Goal: Obtain resource: Obtain resource

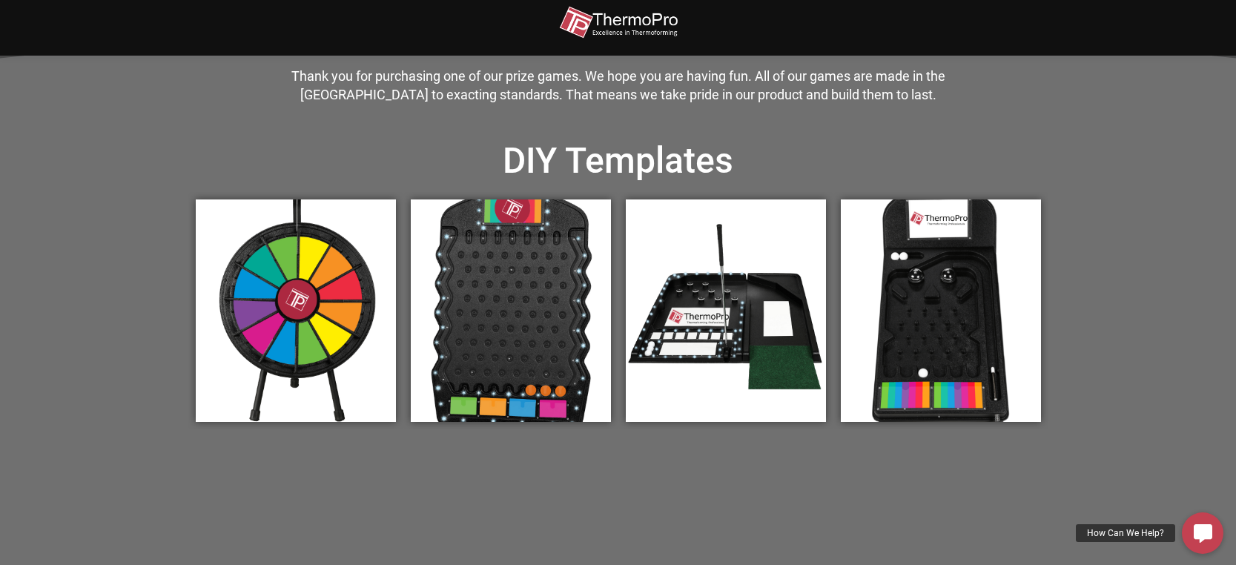
scroll to position [445, 0]
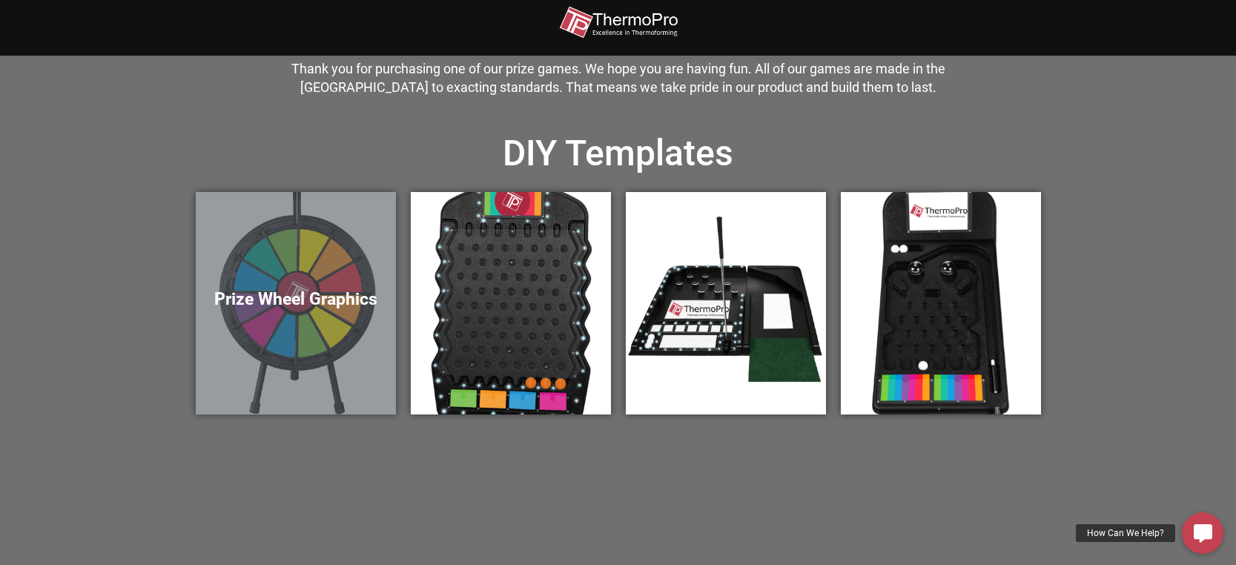
click at [294, 278] on div "Prize Wheel Graphics" at bounding box center [296, 303] width 200 height 222
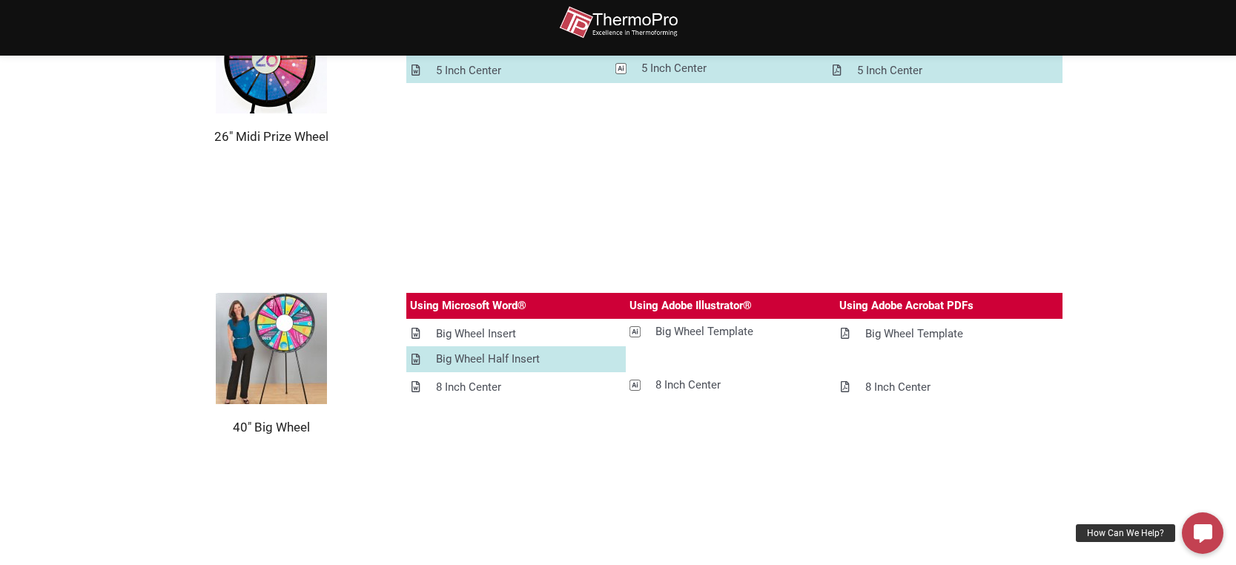
scroll to position [1261, 0]
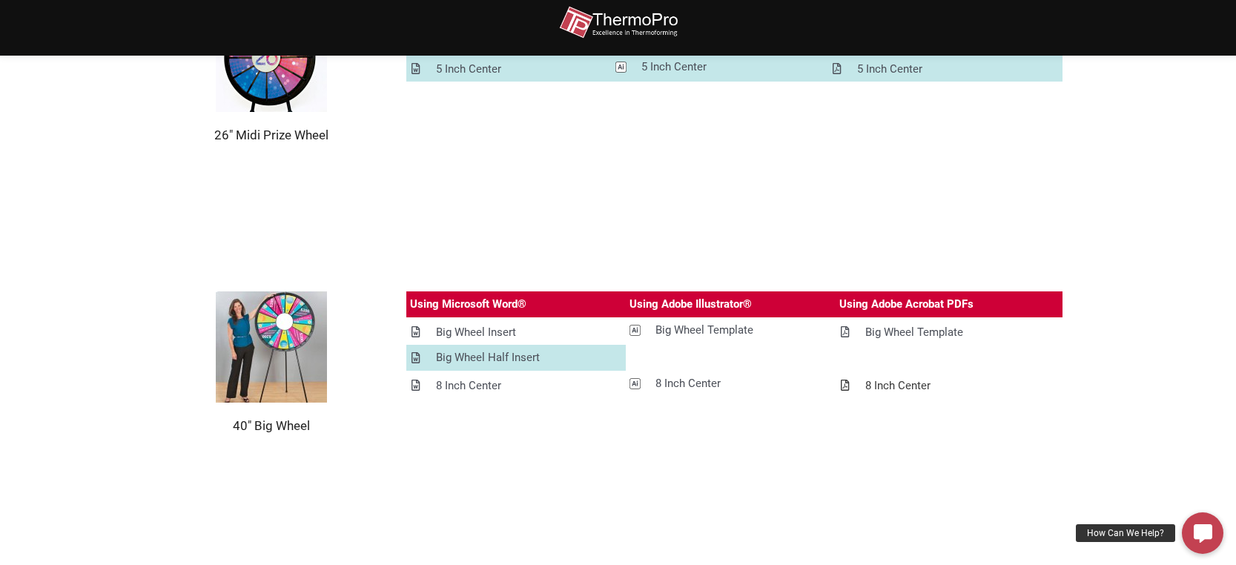
click at [893, 384] on div "8 Inch Center" at bounding box center [897, 386] width 65 height 19
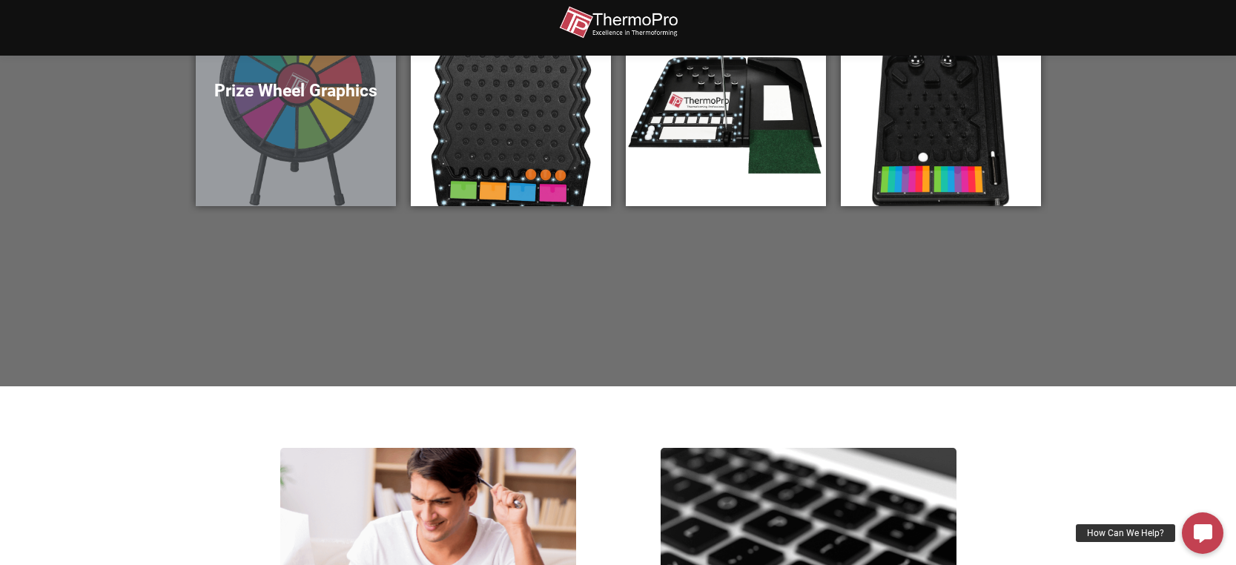
scroll to position [624, 0]
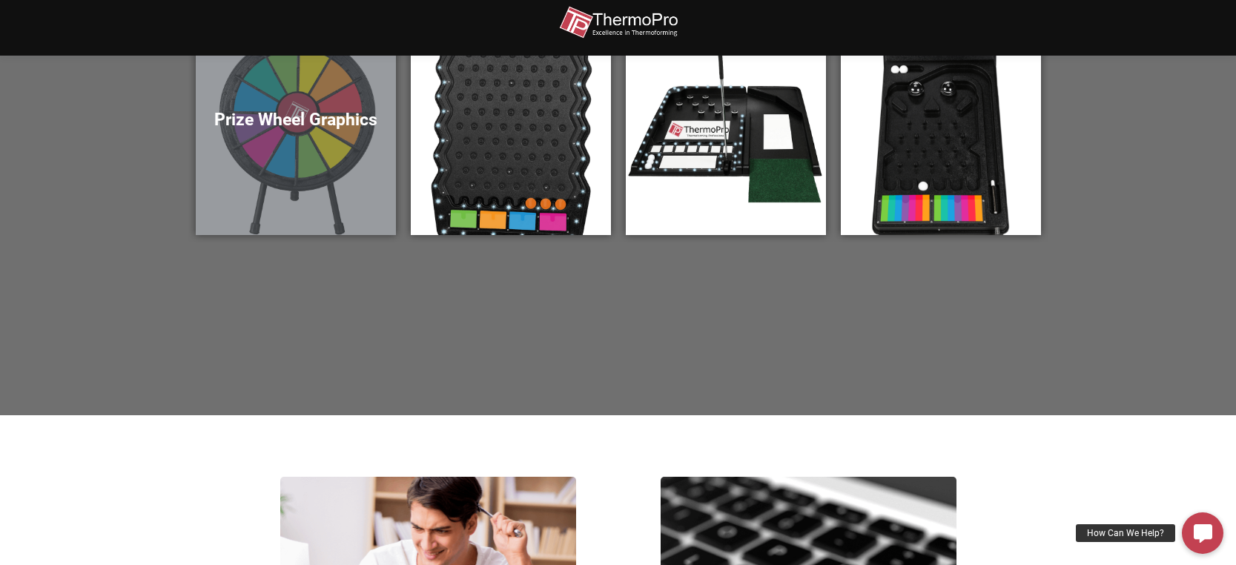
click at [308, 113] on h5 "Prize Wheel Graphics" at bounding box center [296, 120] width 171 height 21
click at [295, 124] on h5 "Prize Wheel Graphics" at bounding box center [296, 120] width 171 height 21
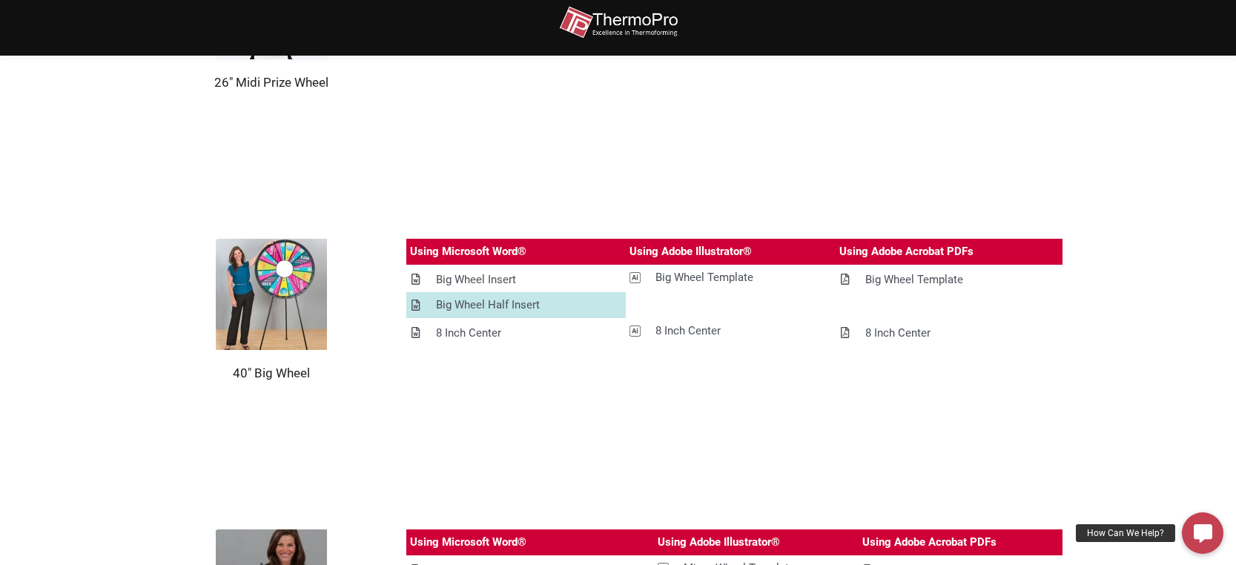
scroll to position [1261, 0]
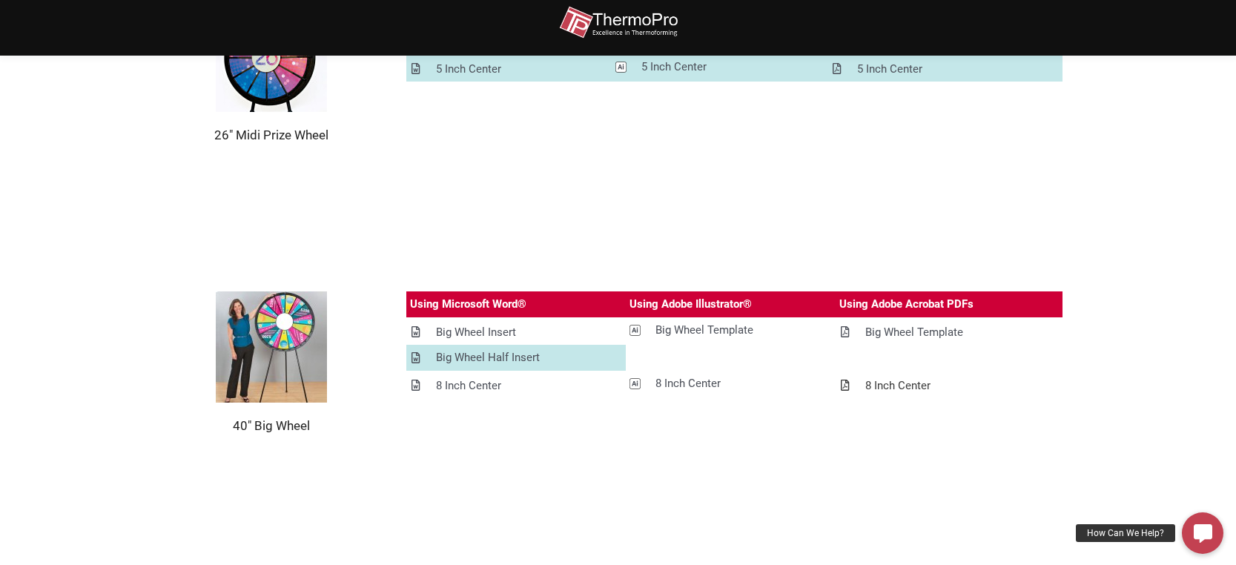
click at [899, 386] on div "8 Inch Center" at bounding box center [897, 386] width 65 height 19
click at [460, 383] on div "8 Inch Center" at bounding box center [468, 386] width 65 height 19
click at [907, 329] on div "Big Wheel Template" at bounding box center [914, 332] width 98 height 19
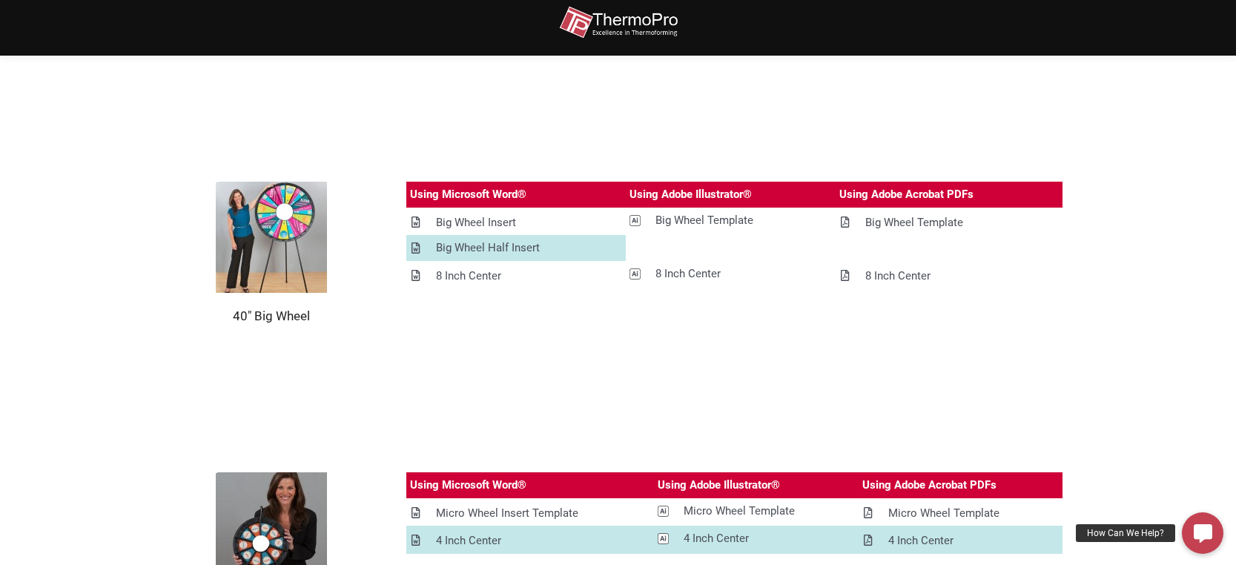
scroll to position [1409, 0]
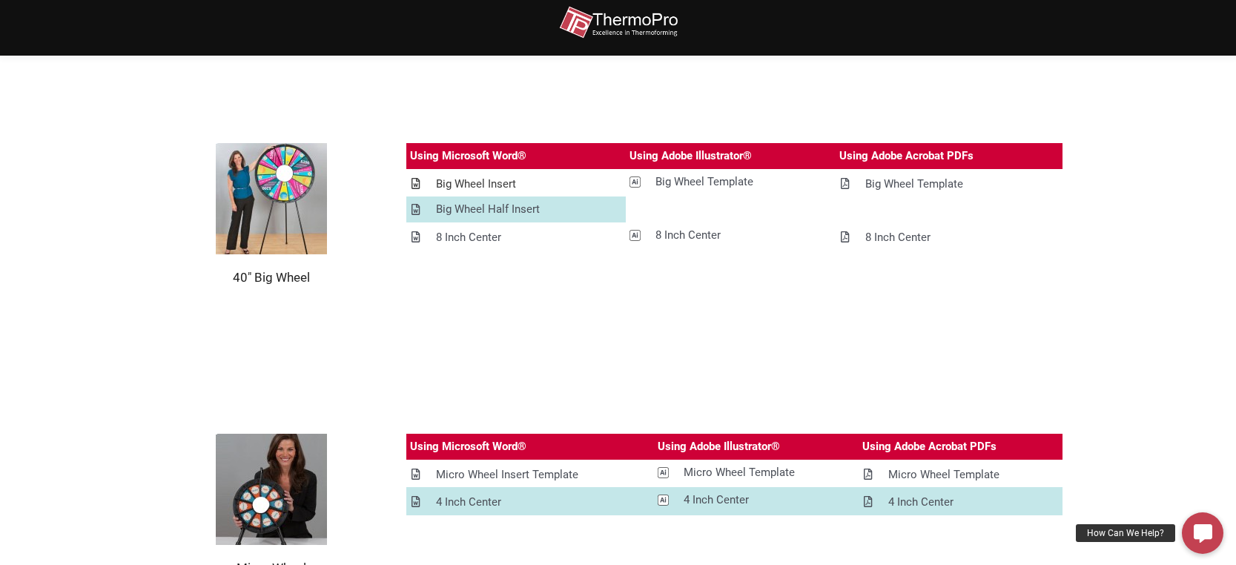
click at [466, 182] on div "Big Wheel Insert" at bounding box center [476, 184] width 80 height 19
click at [876, 185] on div "Big Wheel Template" at bounding box center [914, 184] width 98 height 19
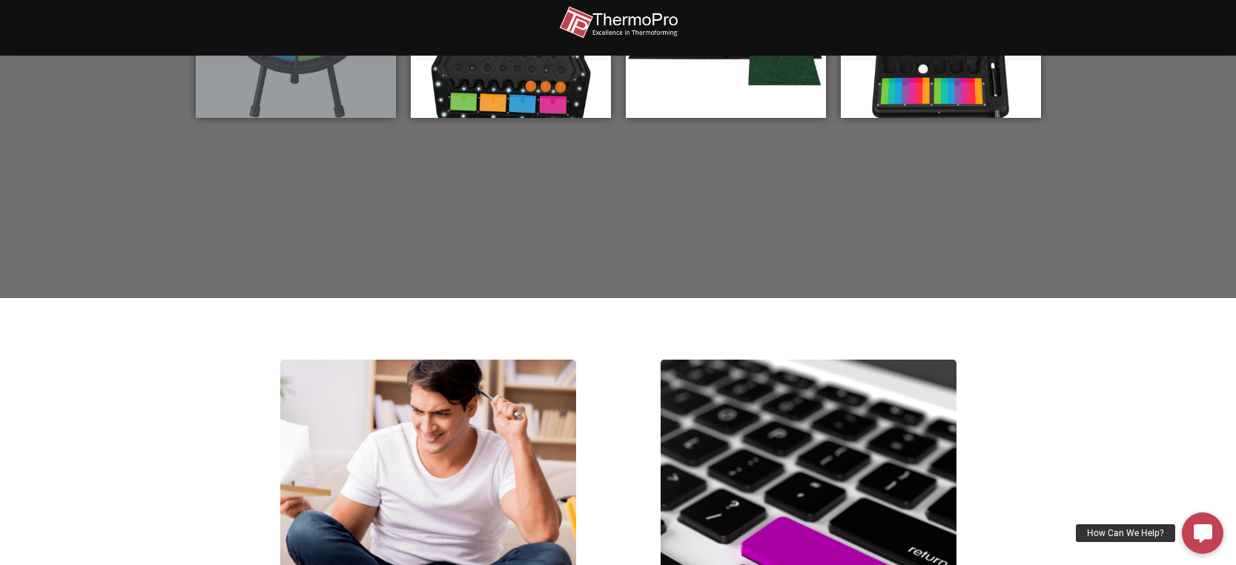
scroll to position [519, 0]
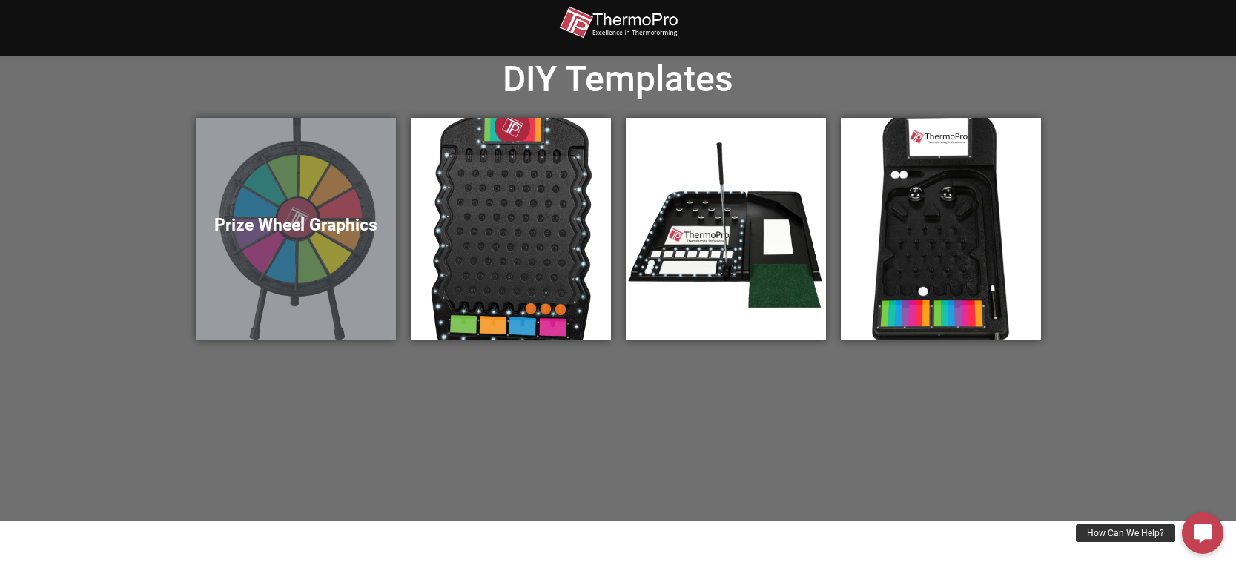
click at [314, 205] on div "Prize Wheel Graphics" at bounding box center [296, 229] width 200 height 222
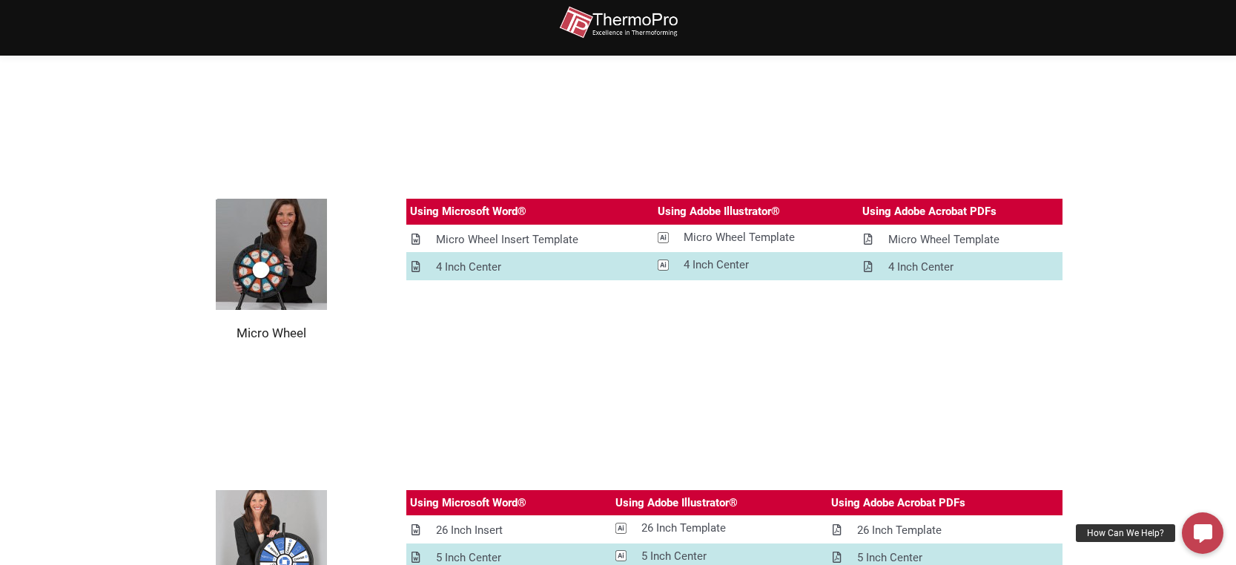
scroll to position [1409, 0]
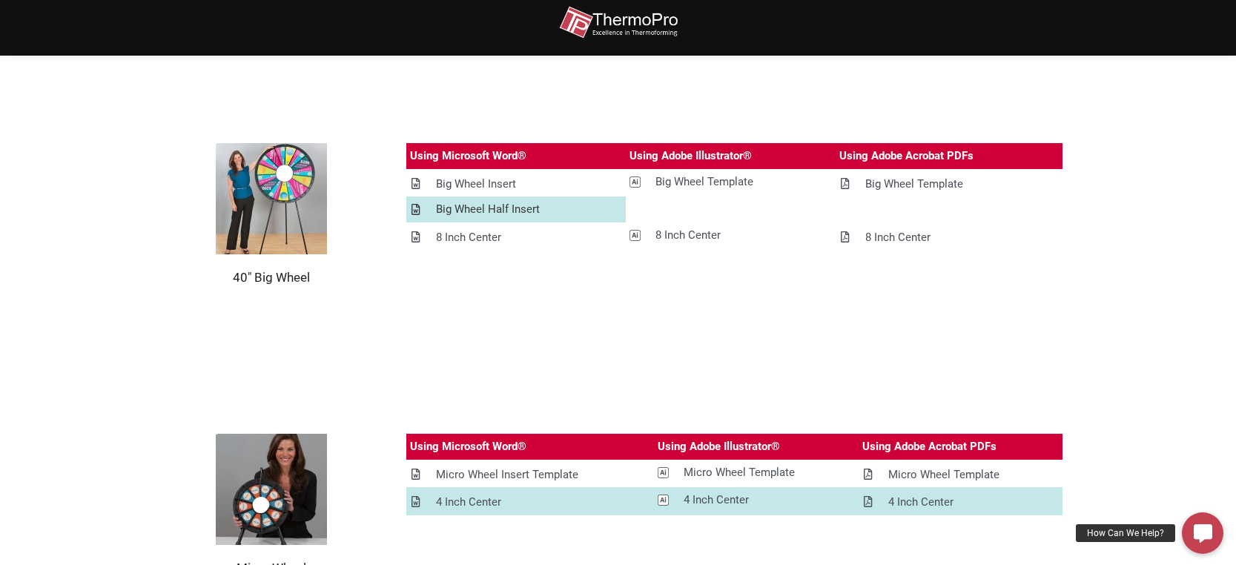
click at [467, 210] on div "Big Wheel Half Insert" at bounding box center [488, 209] width 104 height 19
click at [488, 185] on div "Big Wheel Insert" at bounding box center [476, 184] width 80 height 19
click at [697, 174] on div "Big Wheel Template" at bounding box center [705, 182] width 98 height 19
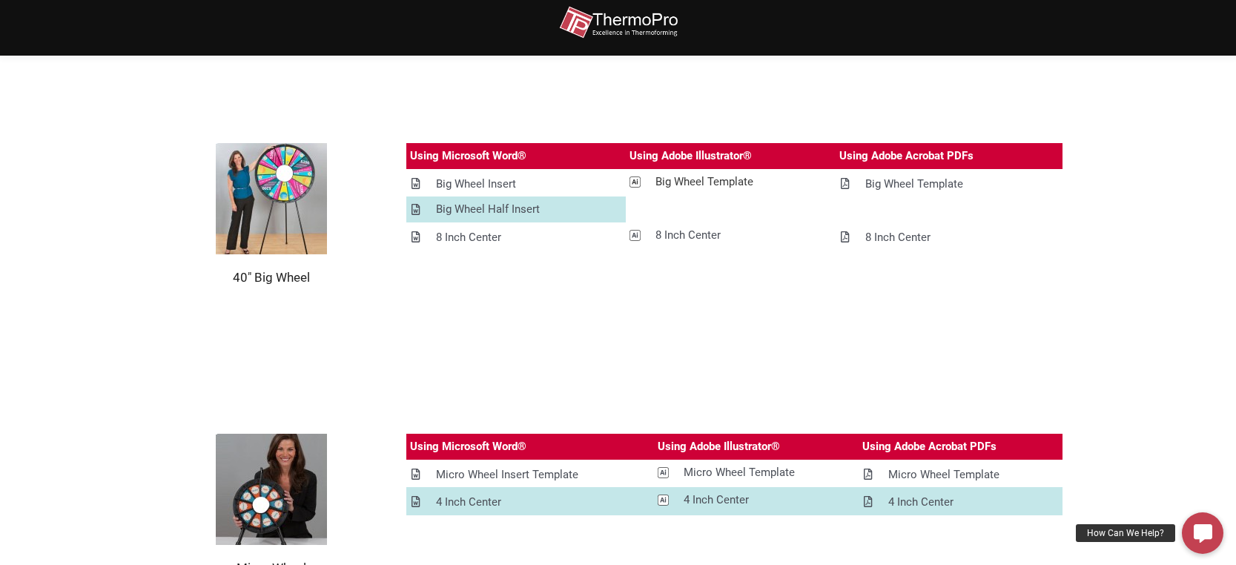
click at [699, 181] on div "Big Wheel Template" at bounding box center [705, 182] width 98 height 19
click at [693, 182] on div "Big Wheel Template" at bounding box center [705, 182] width 98 height 19
